Goal: Transaction & Acquisition: Purchase product/service

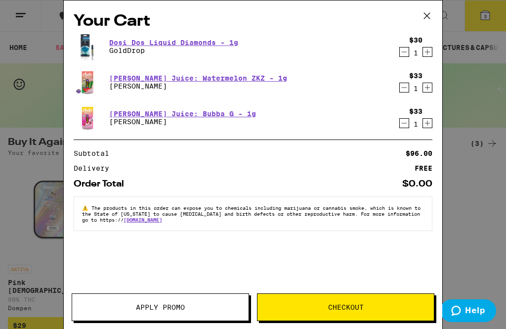
click at [87, 121] on img at bounding box center [88, 118] width 28 height 28
click at [123, 118] on link "[PERSON_NAME] Juice: Bubba G - 1g" at bounding box center [182, 114] width 147 height 8
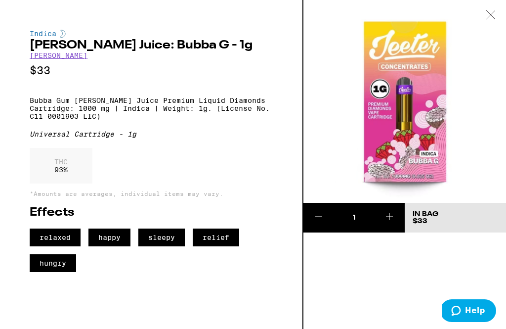
click at [412, 102] on img at bounding box center [404, 101] width 203 height 203
click at [392, 130] on img at bounding box center [404, 101] width 203 height 203
click at [411, 107] on img at bounding box center [404, 101] width 203 height 203
click at [494, 24] on div at bounding box center [491, 15] width 31 height 31
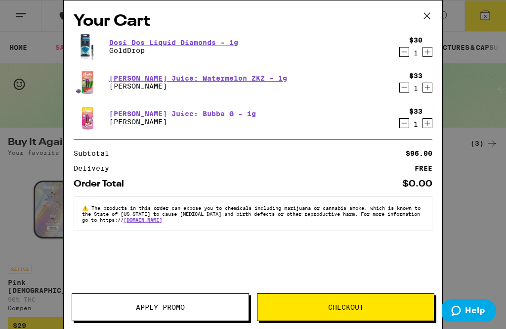
click at [429, 20] on icon at bounding box center [427, 15] width 15 height 15
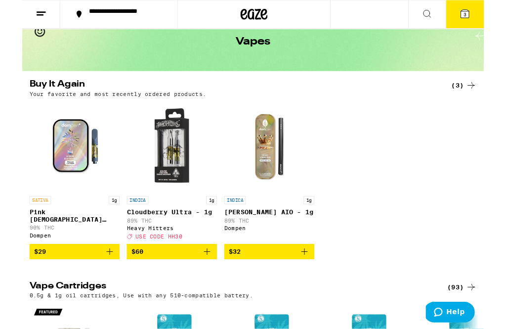
scroll to position [50, 0]
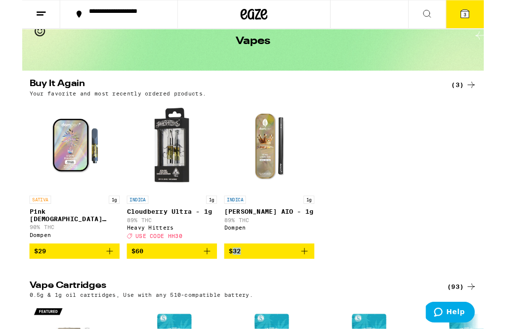
click at [64, 167] on img "Open page for Pink Jesus Live Resin Liquid Diamonds - 1g from Dompen" at bounding box center [57, 160] width 99 height 99
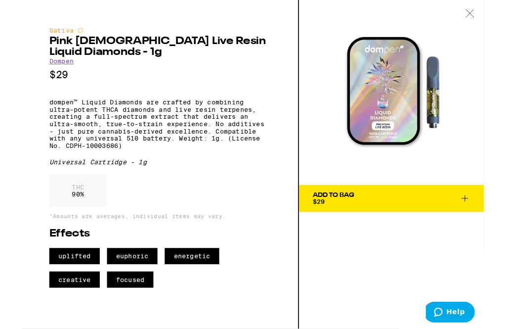
scroll to position [50, 0]
click at [380, 223] on span "Add To Bag $29" at bounding box center [404, 218] width 173 height 14
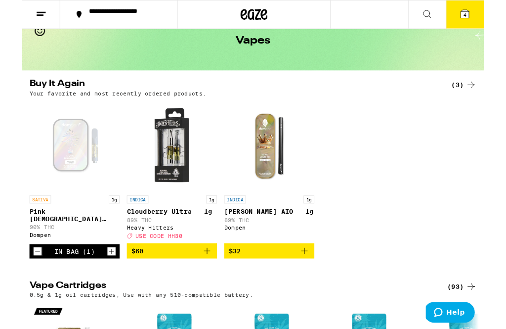
click at [493, 15] on button "4" at bounding box center [486, 15] width 42 height 31
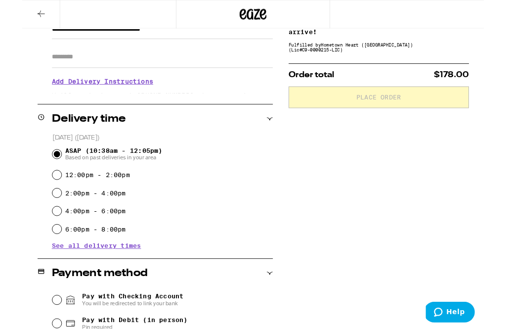
scroll to position [163, 0]
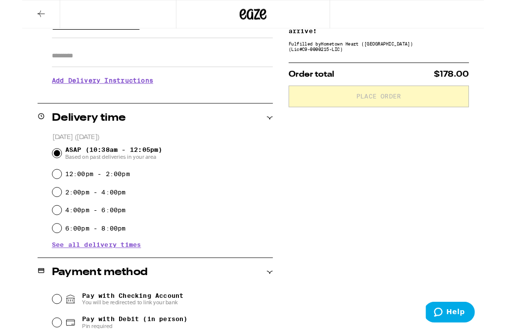
click at [37, 216] on input "2:00pm - 4:00pm" at bounding box center [38, 211] width 10 height 10
radio input "true"
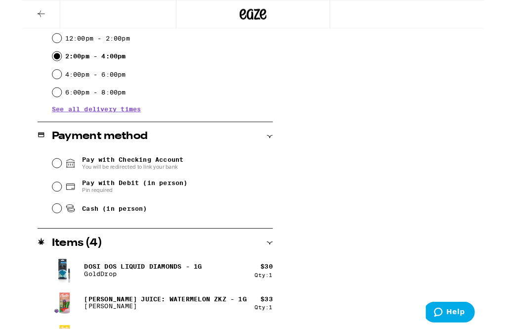
scroll to position [313, 0]
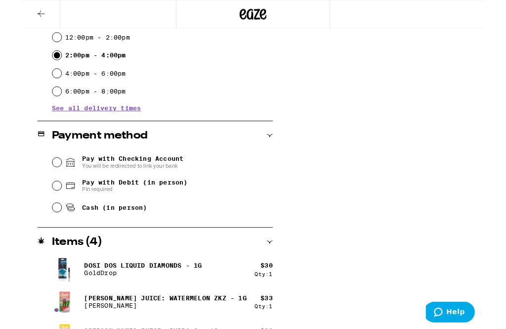
click at [34, 232] on input "Cash (in person)" at bounding box center [38, 227] width 10 height 10
radio input "true"
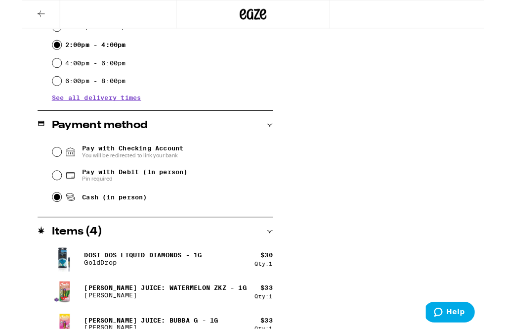
scroll to position [377, 0]
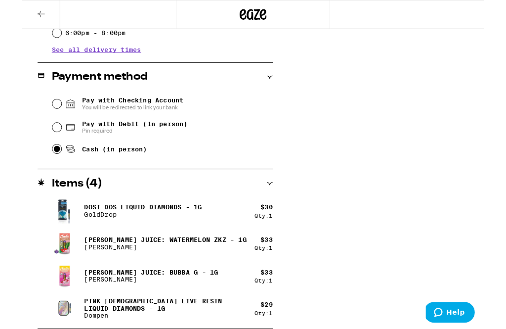
click at [270, 239] on div "Qty: 1" at bounding box center [265, 236] width 20 height 6
click at [94, 238] on p "GoldDrop" at bounding box center [132, 235] width 129 height 8
click at [41, 241] on img at bounding box center [47, 230] width 28 height 29
click at [269, 238] on div "Qty: 1" at bounding box center [265, 236] width 20 height 6
click at [30, 12] on button at bounding box center [21, 15] width 42 height 31
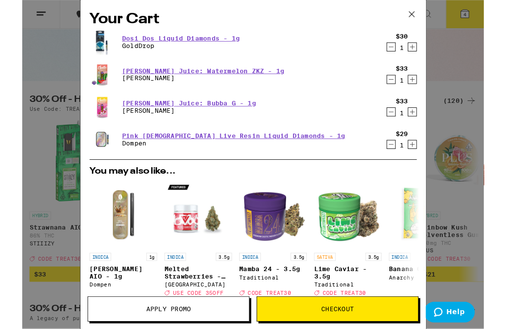
click at [431, 15] on icon at bounding box center [427, 15] width 15 height 15
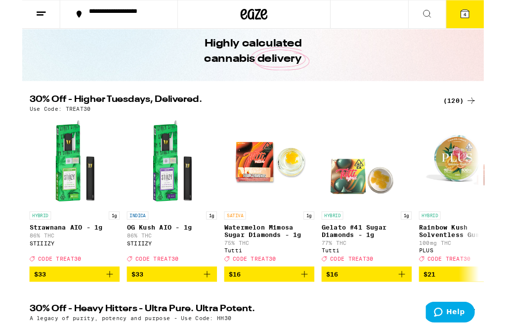
click at [438, 9] on div "Your Cart Dosi Dos Liquid Diamonds - 1g GoldDrop $30 1 [PERSON_NAME] Juice: Wat…" at bounding box center [253, 180] width 506 height 360
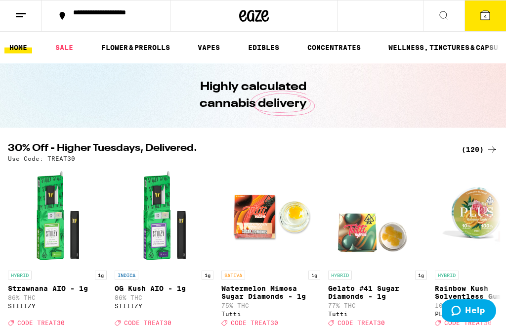
click at [210, 47] on link "VAPES" at bounding box center [209, 48] width 32 height 12
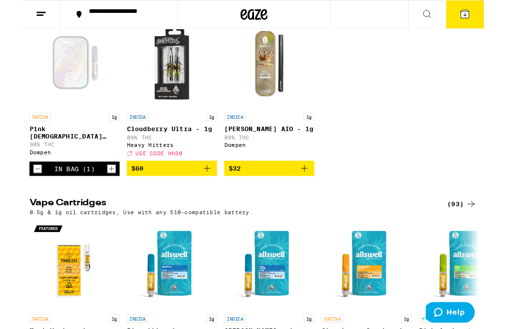
scroll to position [139, 0]
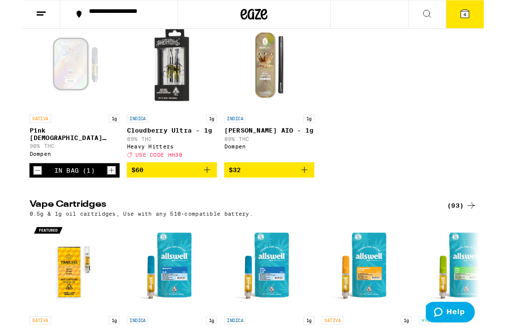
click at [55, 62] on div "Open page for Pink Jesus Live Resin Liquid Diamonds - 1g from Dompen" at bounding box center [57, 71] width 99 height 99
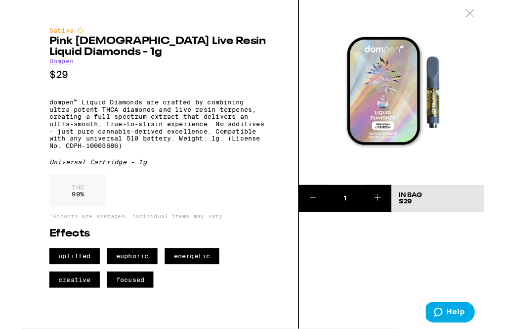
scroll to position [139, 0]
click at [493, 16] on icon at bounding box center [491, 14] width 10 height 9
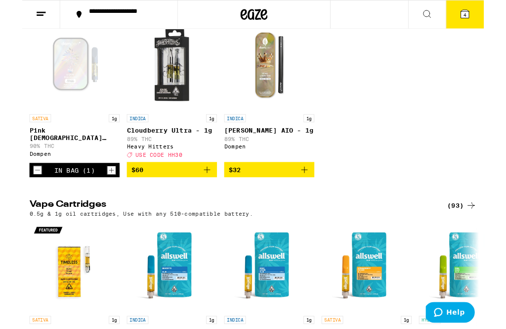
click at [490, 19] on icon at bounding box center [485, 15] width 9 height 9
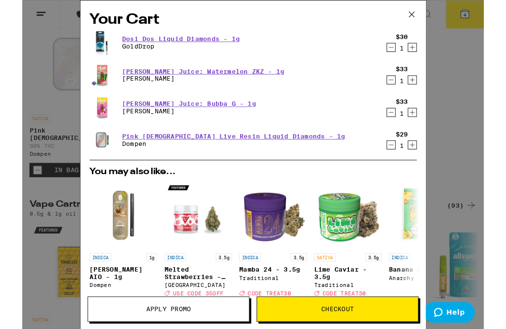
click at [408, 55] on icon "Decrement" at bounding box center [404, 52] width 9 height 12
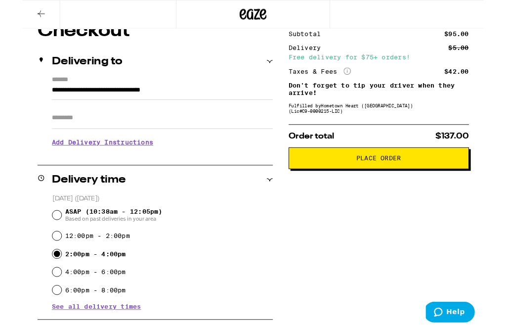
scroll to position [96, 0]
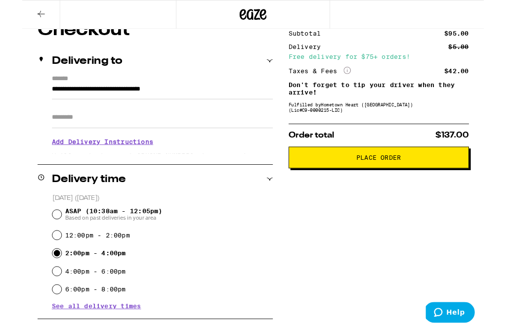
click at [413, 176] on span "Place Order" at bounding box center [390, 172] width 49 height 7
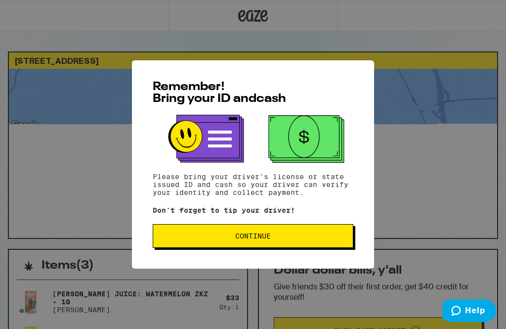
click at [264, 239] on span "Continue" at bounding box center [253, 235] width 36 height 7
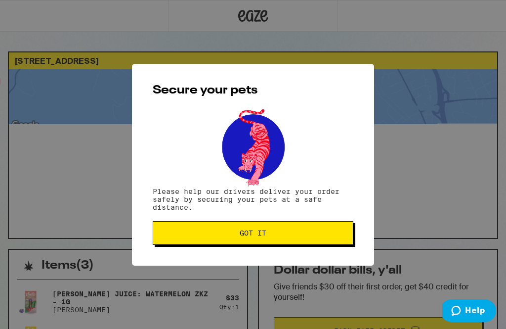
click at [274, 236] on span "Got it" at bounding box center [253, 232] width 184 height 7
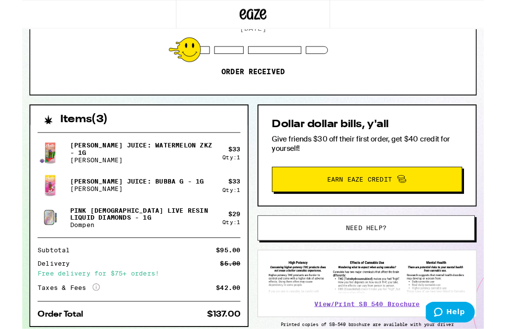
scroll to position [135, 0]
